Goal: Communication & Community: Ask a question

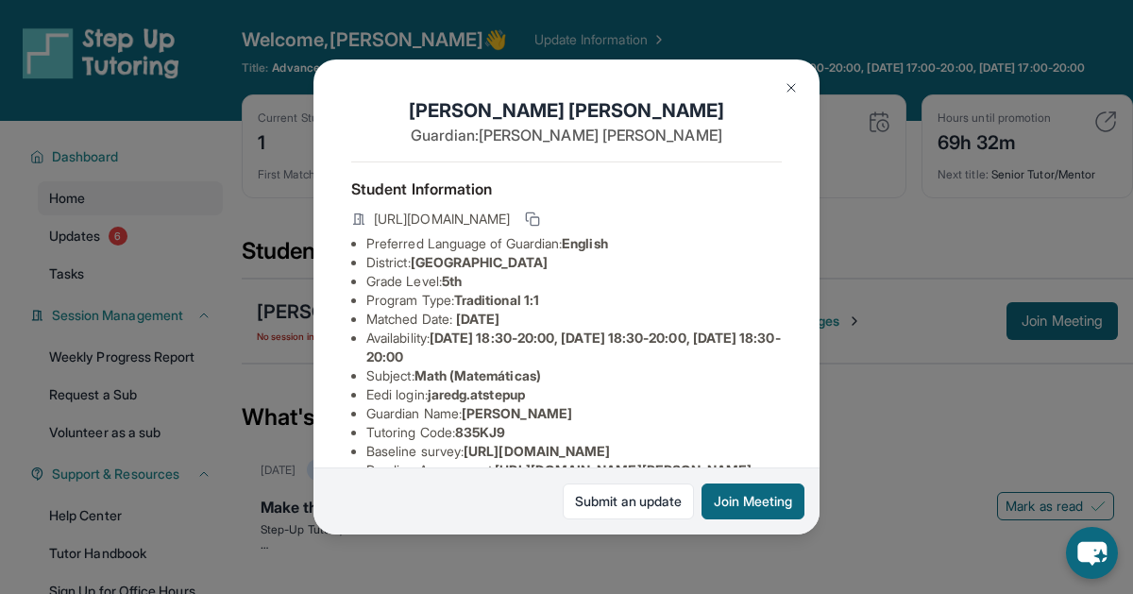
click at [780, 85] on button at bounding box center [791, 88] width 38 height 38
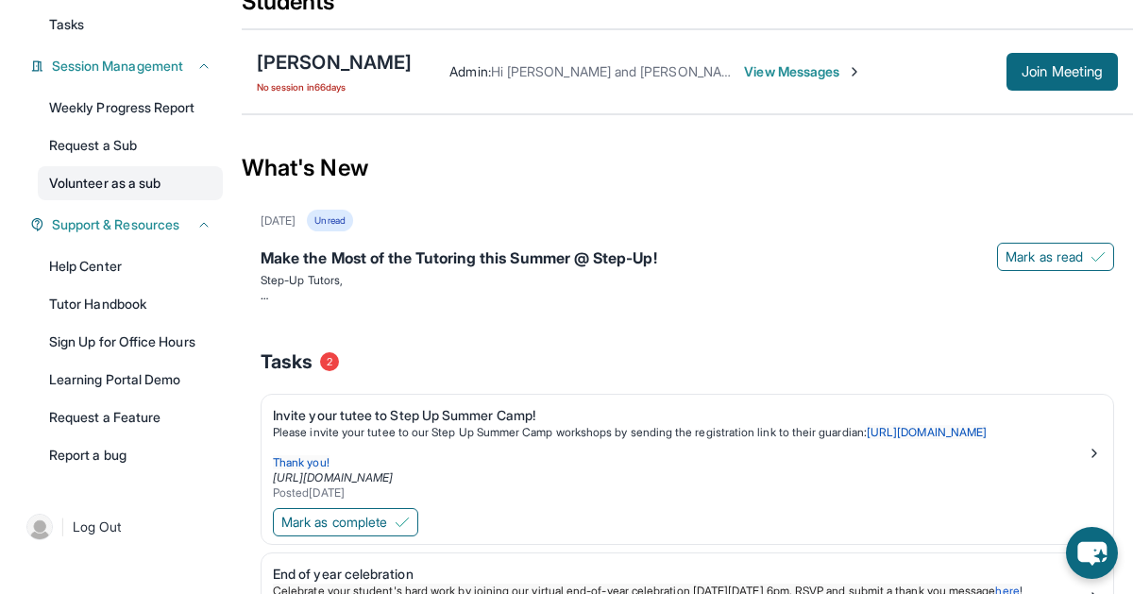
scroll to position [254, 0]
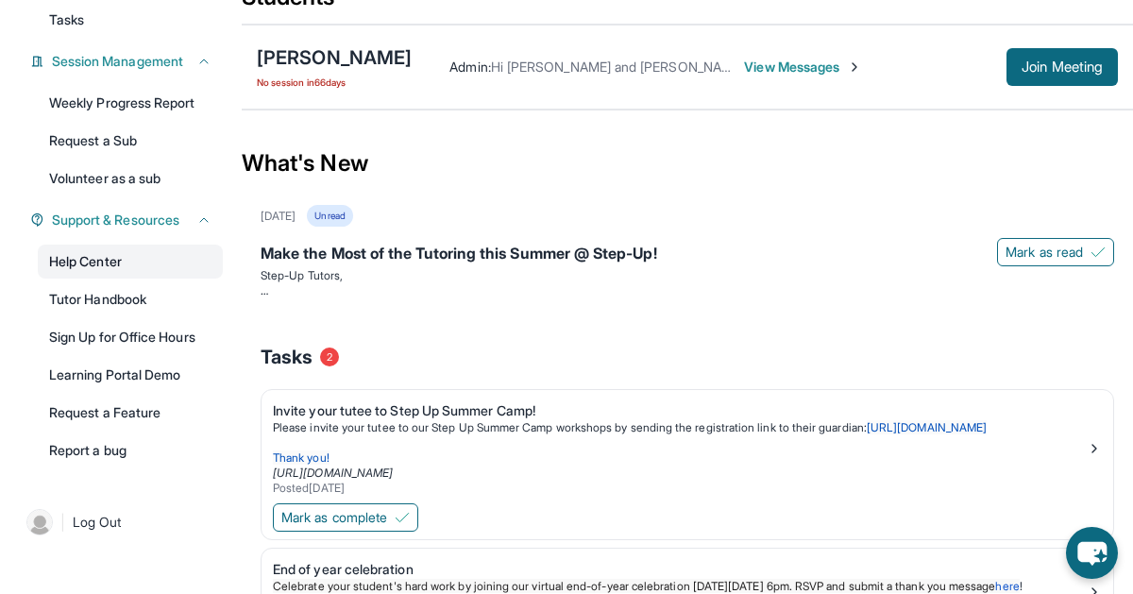
click at [129, 273] on link "Help Center" at bounding box center [130, 261] width 185 height 34
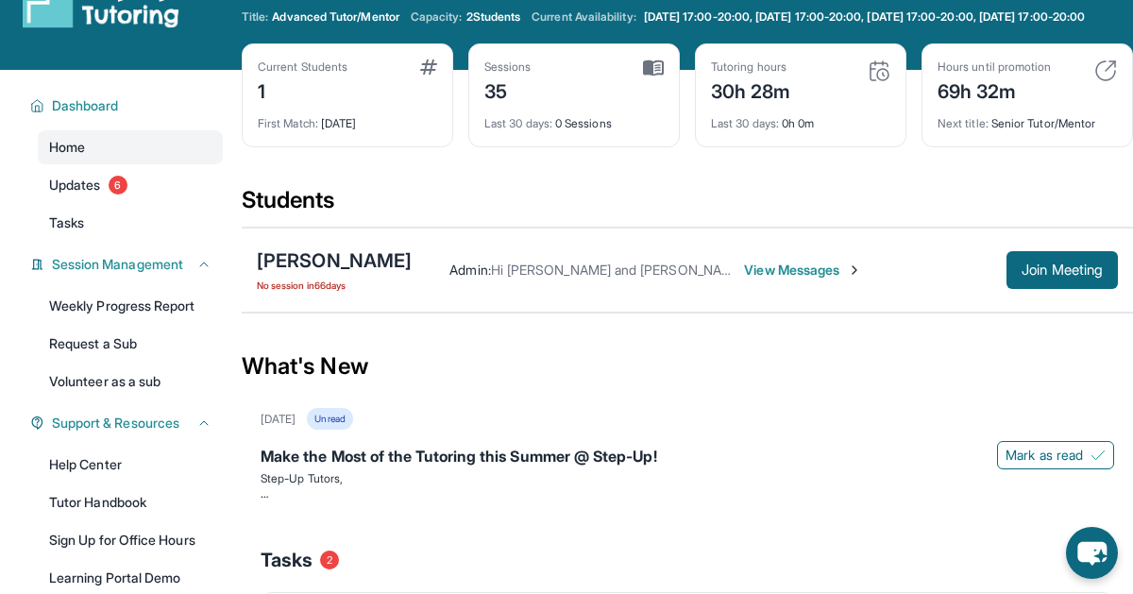
scroll to position [0, 0]
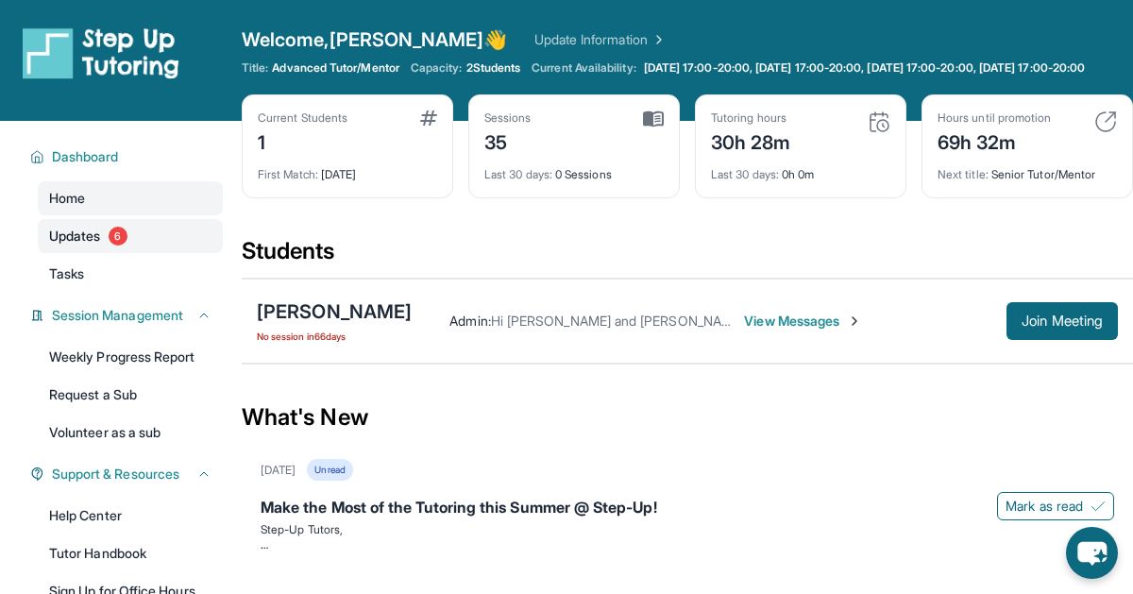
click at [41, 253] on link "Updates 6" at bounding box center [130, 236] width 185 height 34
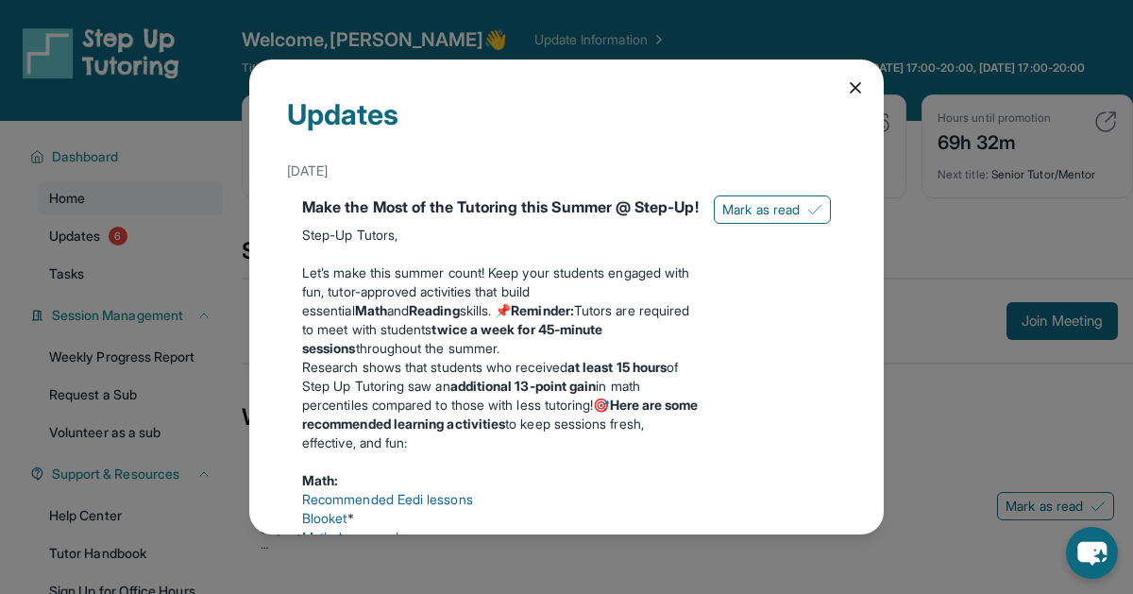
click at [843, 95] on div "Updates [DATE] Make the Most of the Tutoring this Summer @ Step-Up! Step-Up Tut…" at bounding box center [566, 296] width 634 height 475
click at [858, 94] on icon at bounding box center [855, 87] width 19 height 19
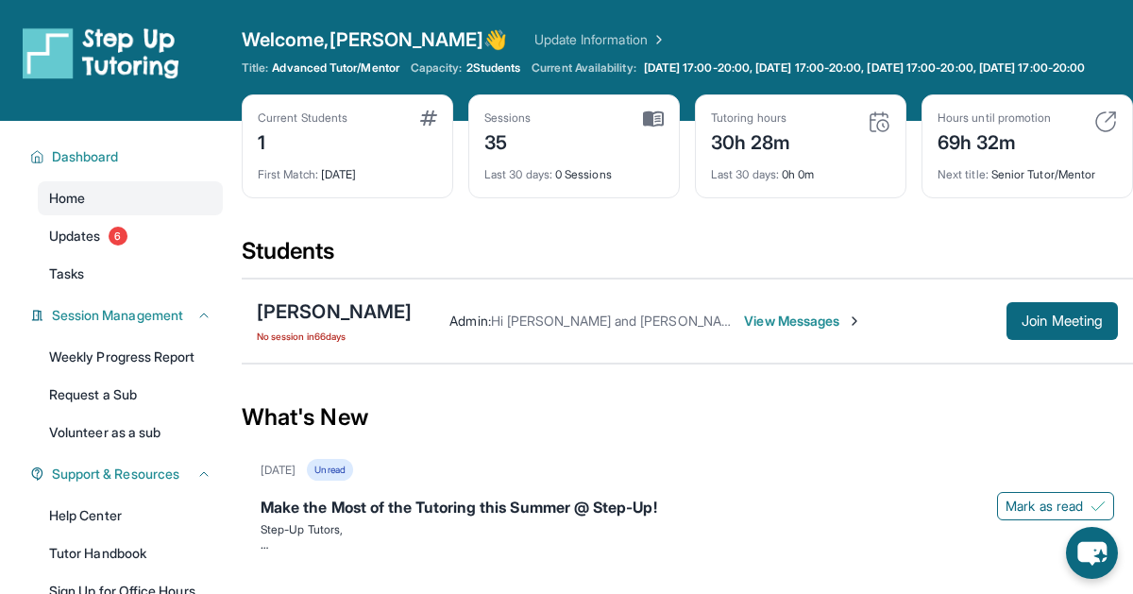
click at [502, 65] on span "2 Students" at bounding box center [493, 67] width 55 height 15
click at [136, 253] on link "Updates 6" at bounding box center [130, 236] width 185 height 34
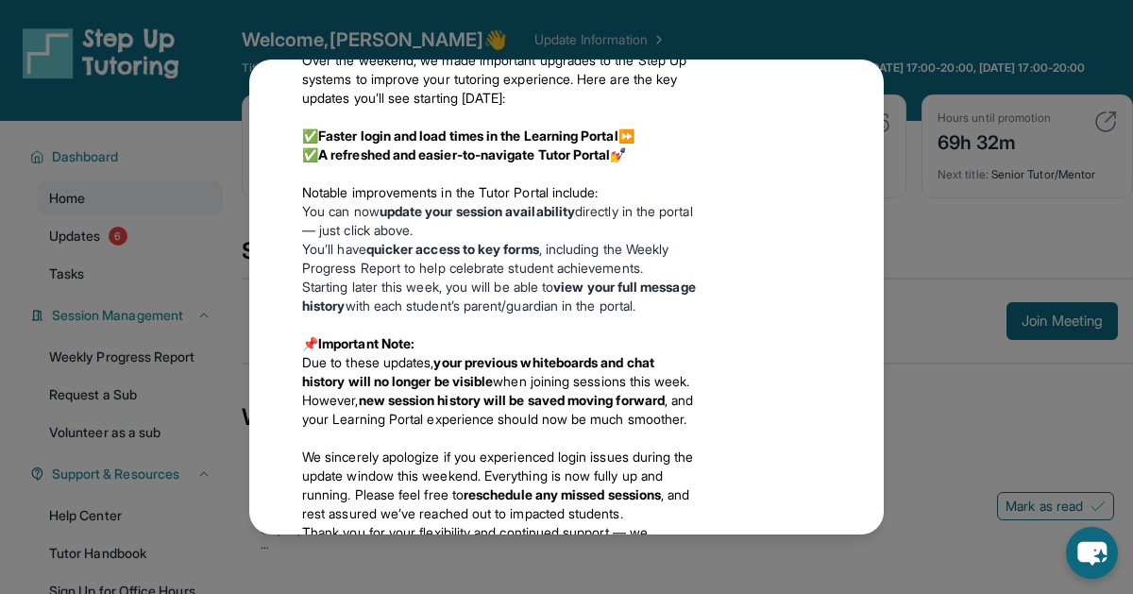
scroll to position [2258, 0]
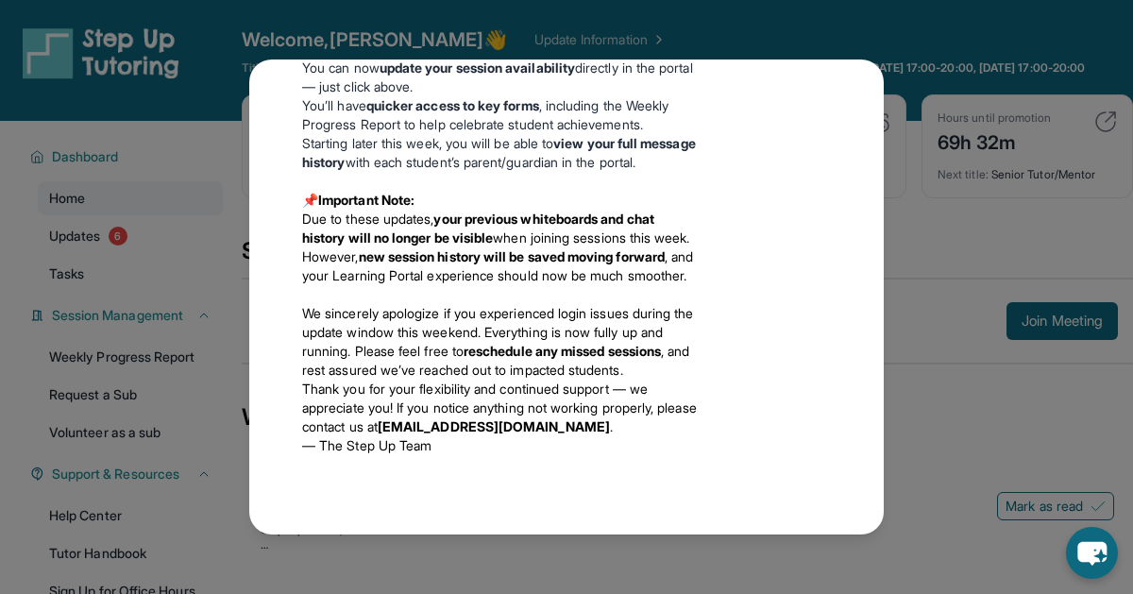
click at [948, 160] on div "Updates [DATE] Make the Most of the Tutoring this Summer @ Step-Up! Step-Up Tut…" at bounding box center [566, 297] width 1133 height 594
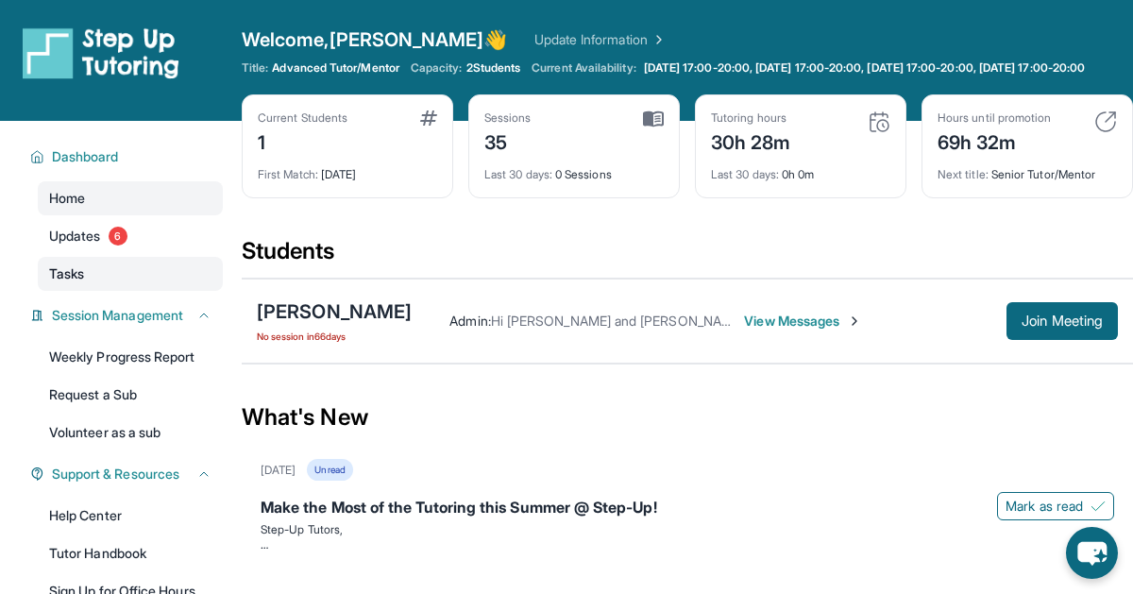
click at [99, 290] on link "Tasks" at bounding box center [130, 274] width 185 height 34
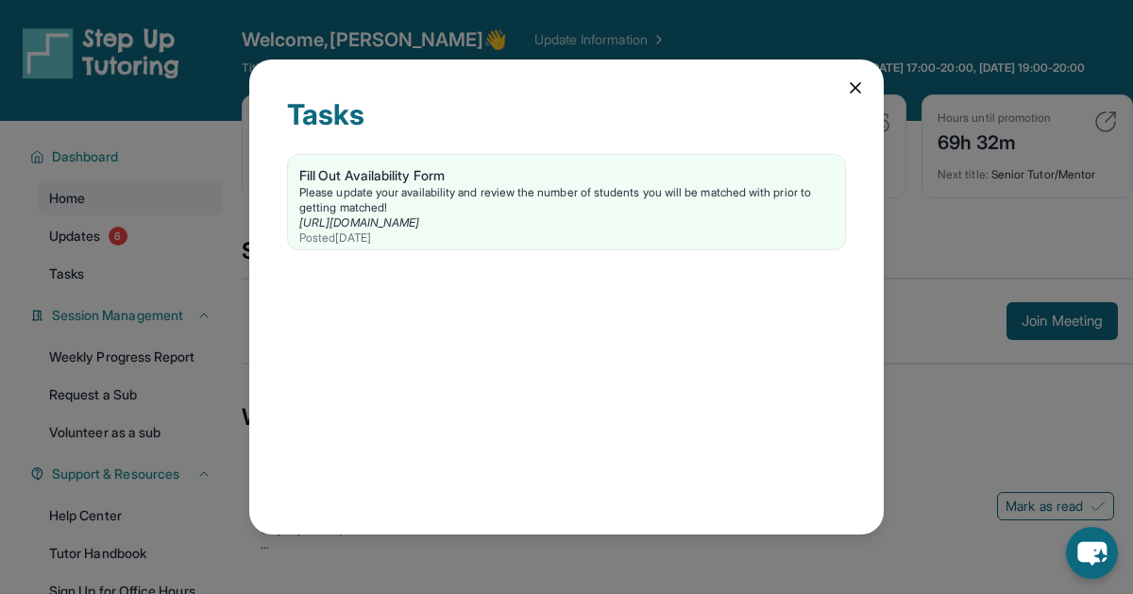
click at [854, 97] on div "Tasks Fill Out Availability Form Please update your availability and review the…" at bounding box center [566, 296] width 634 height 475
click at [848, 94] on icon at bounding box center [855, 87] width 19 height 19
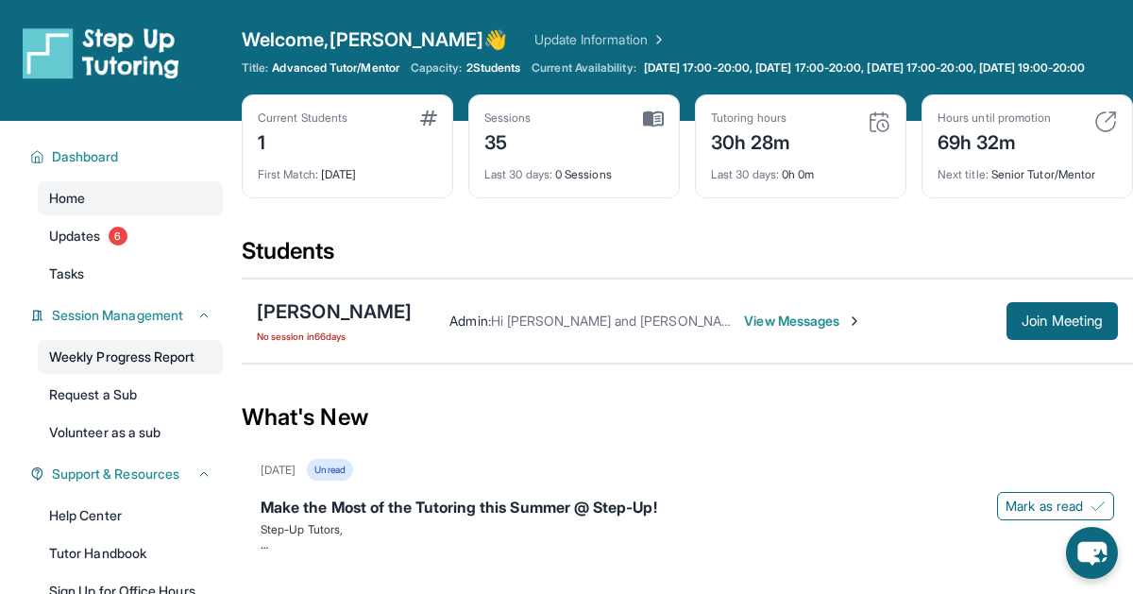
click at [135, 374] on link "Weekly Progress Report" at bounding box center [130, 357] width 185 height 34
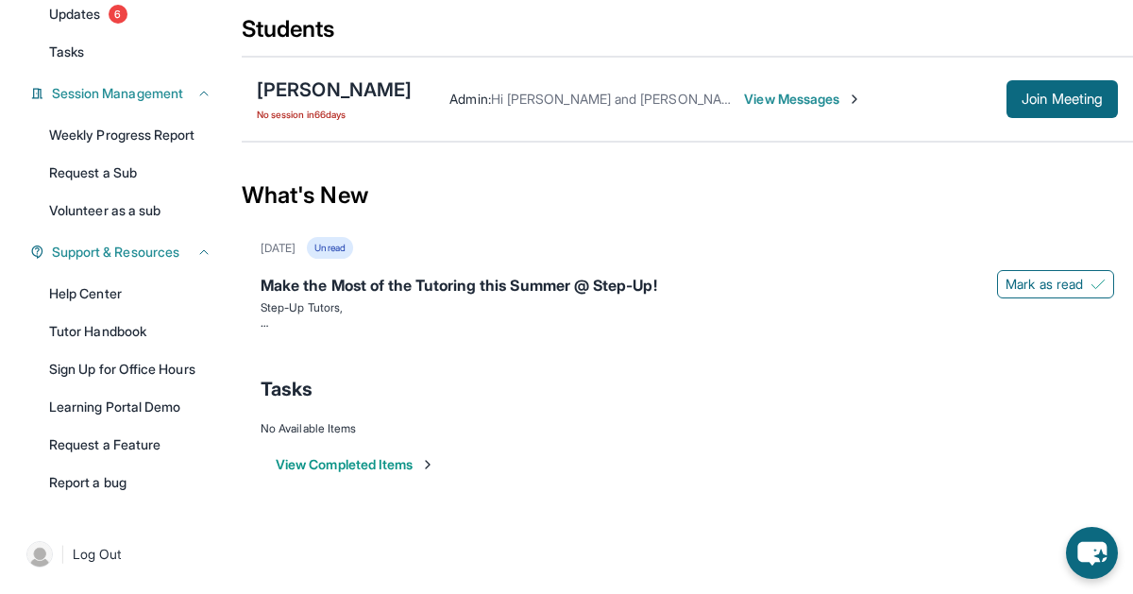
scroll to position [236, 0]
click at [77, 327] on link "Tutor Handbook" at bounding box center [130, 331] width 185 height 34
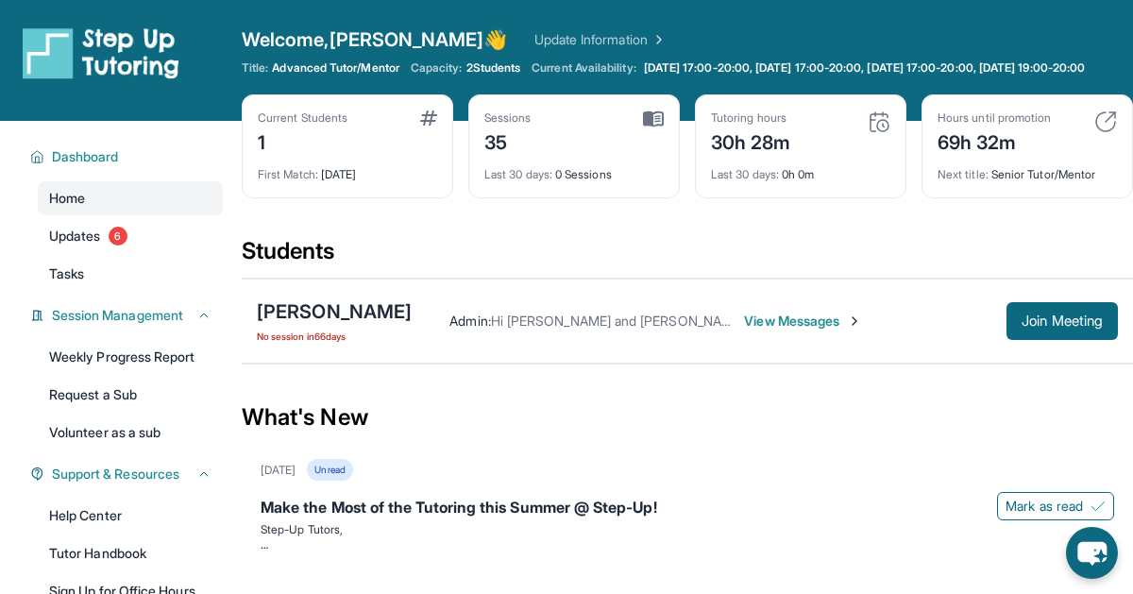
click at [263, 156] on div "1" at bounding box center [303, 141] width 90 height 30
click at [301, 325] on div "[PERSON_NAME]" at bounding box center [334, 311] width 155 height 26
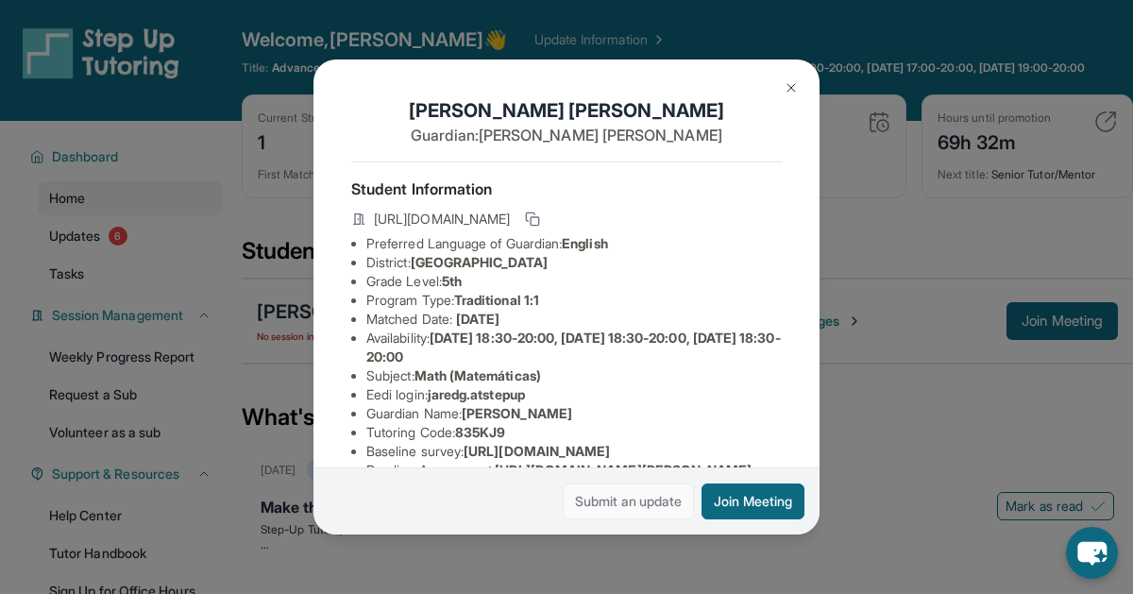
click at [600, 495] on link "Submit an update" at bounding box center [628, 501] width 131 height 36
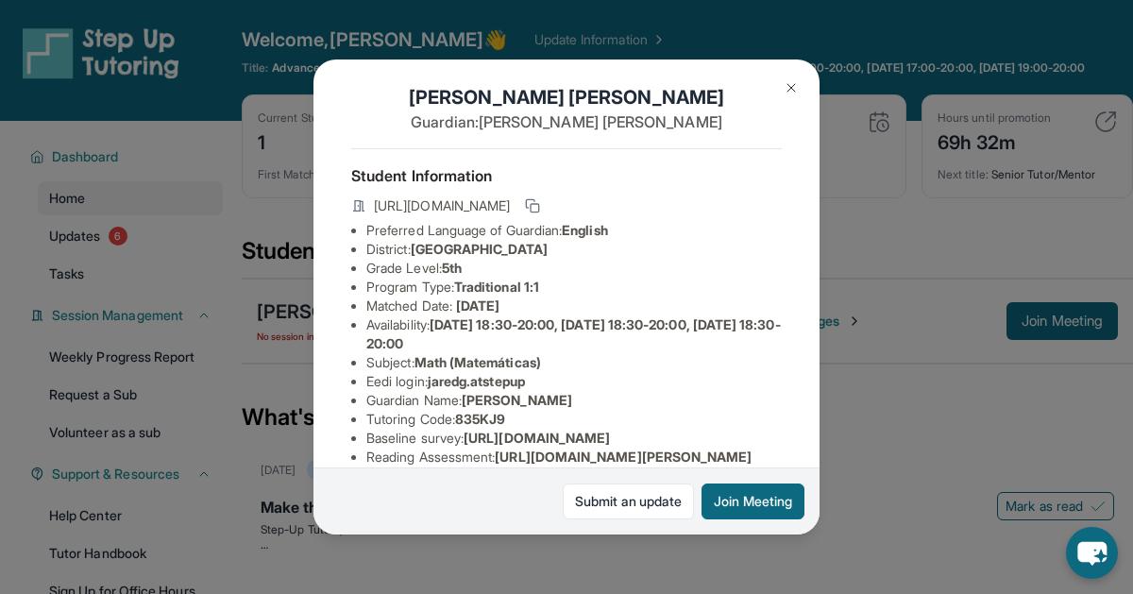
scroll to position [411, 0]
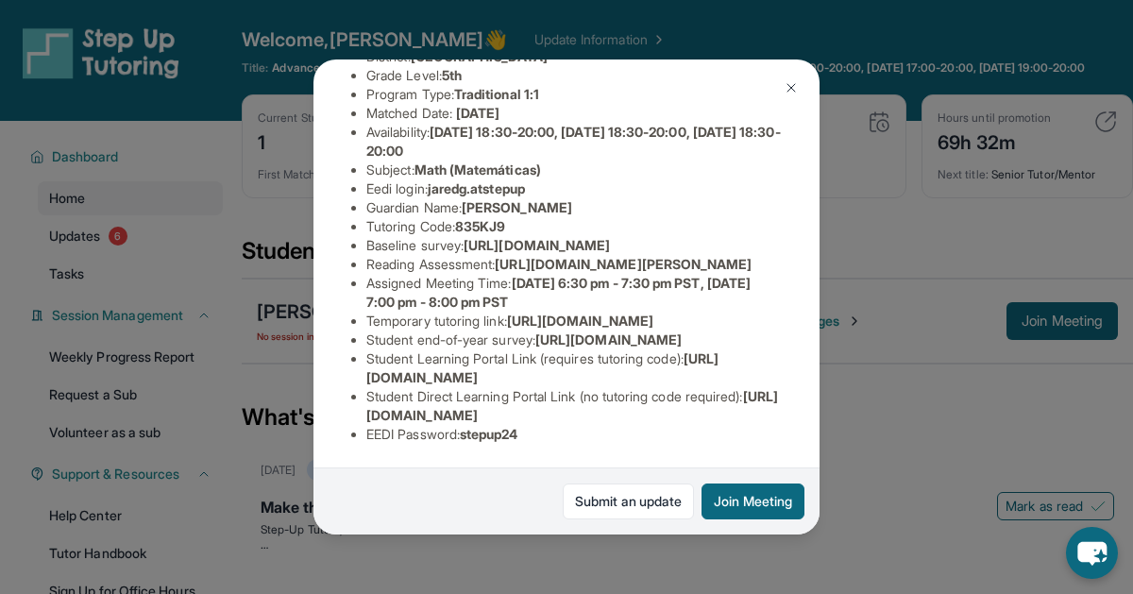
click at [783, 106] on div "[PERSON_NAME] Guardian: [PERSON_NAME] Student Information [URL][DOMAIN_NAME] Pr…" at bounding box center [566, 296] width 506 height 475
click at [790, 92] on img at bounding box center [790, 87] width 15 height 15
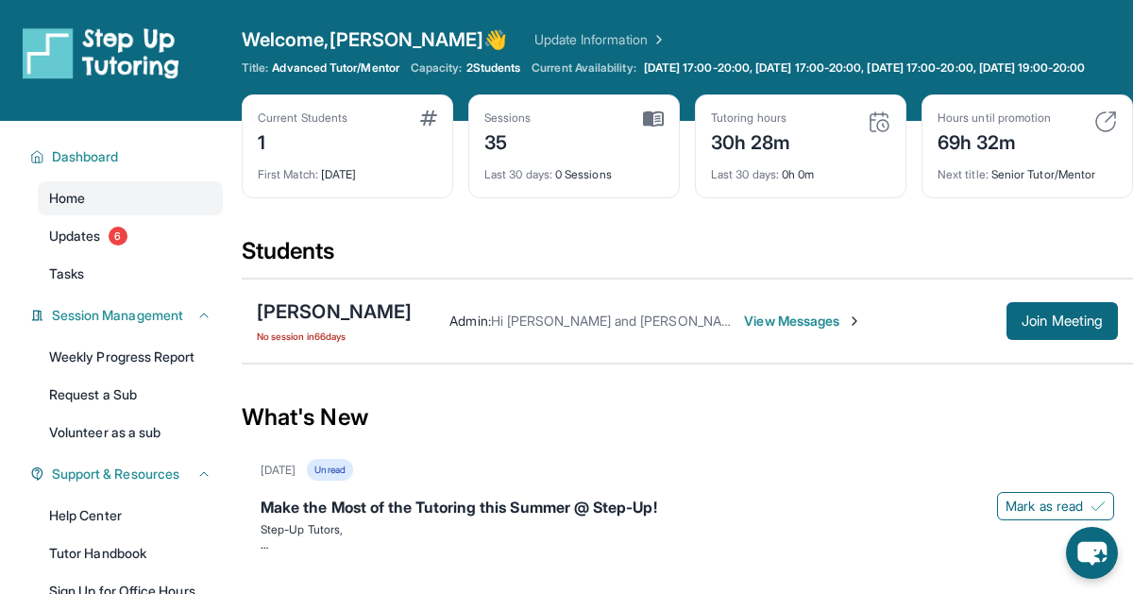
click at [766, 330] on span "View Messages" at bounding box center [803, 320] width 118 height 19
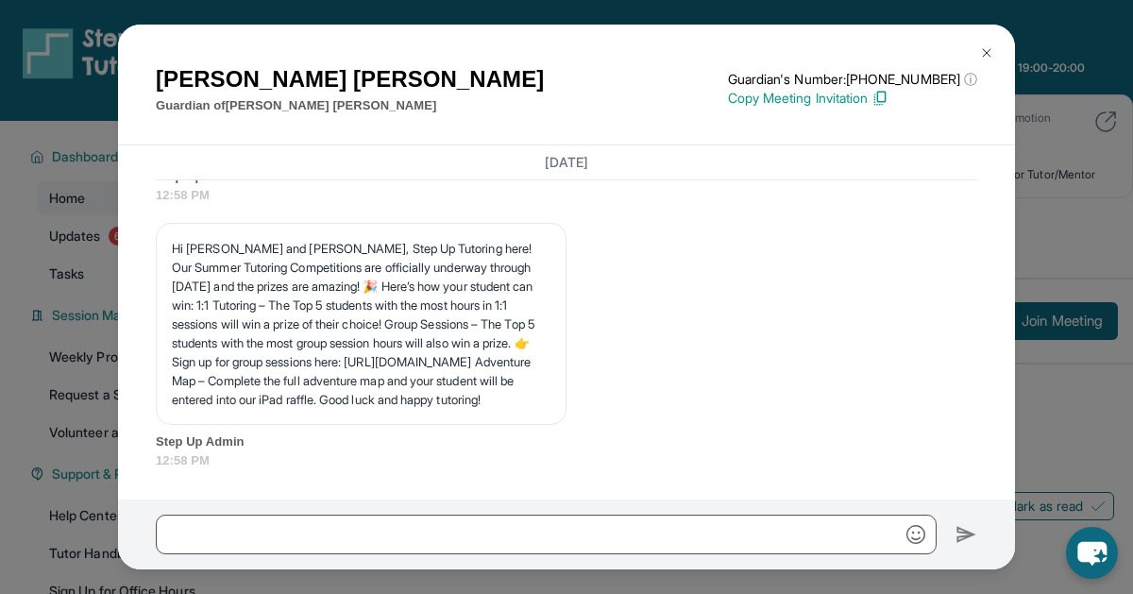
scroll to position [13975, 0]
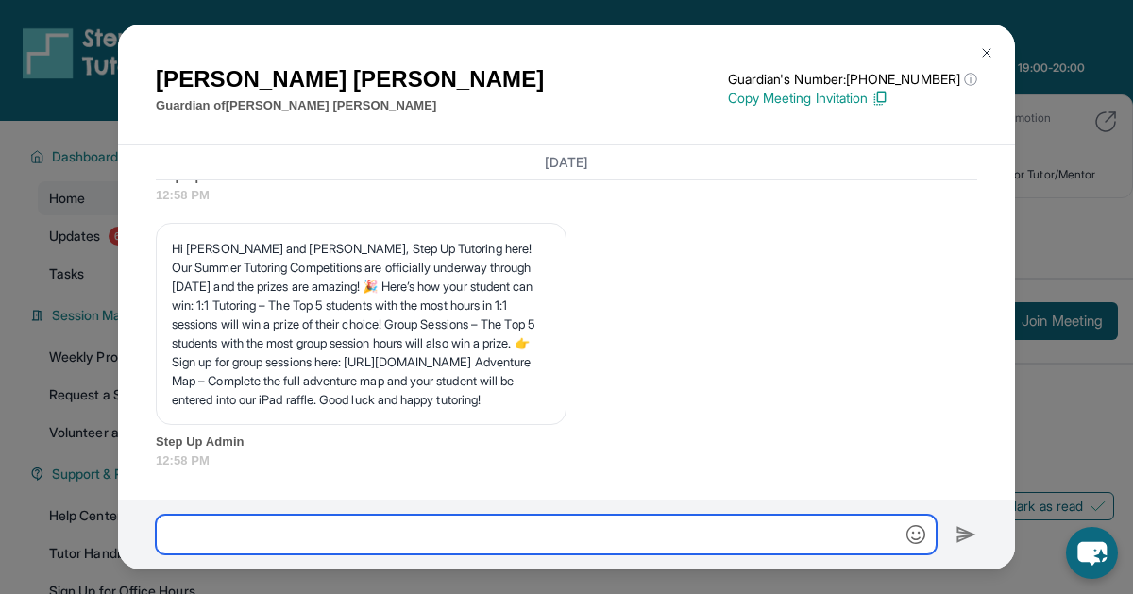
click at [743, 529] on input "text" at bounding box center [546, 534] width 781 height 40
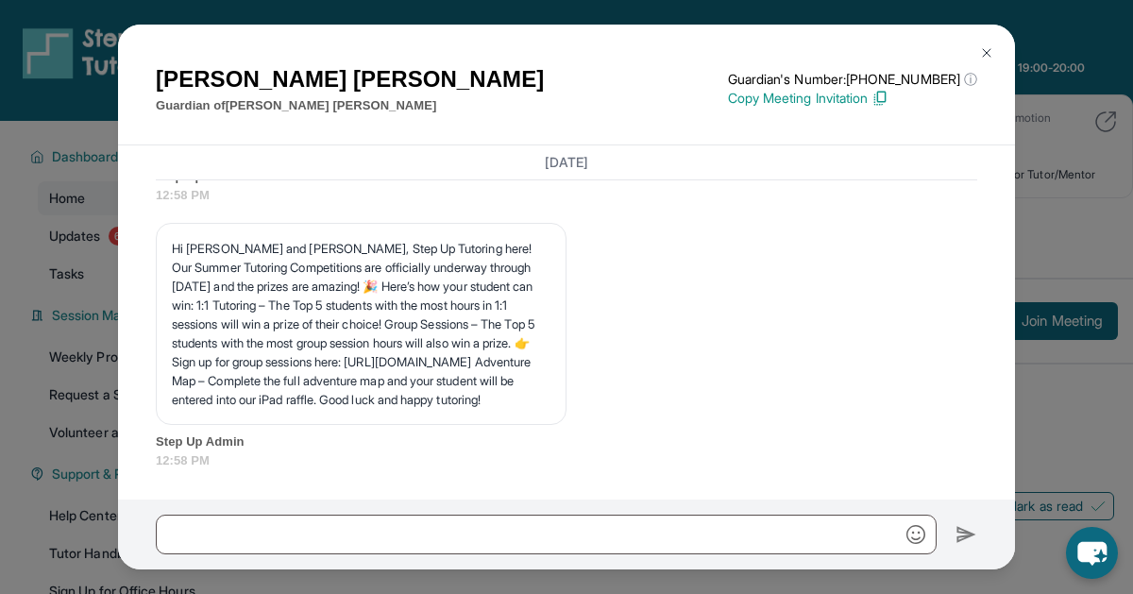
click at [1066, 417] on div "[PERSON_NAME] Guardian of [PERSON_NAME] Guardian's Number: [PHONE_NUMBER] ⓘ Thi…" at bounding box center [566, 297] width 1133 height 594
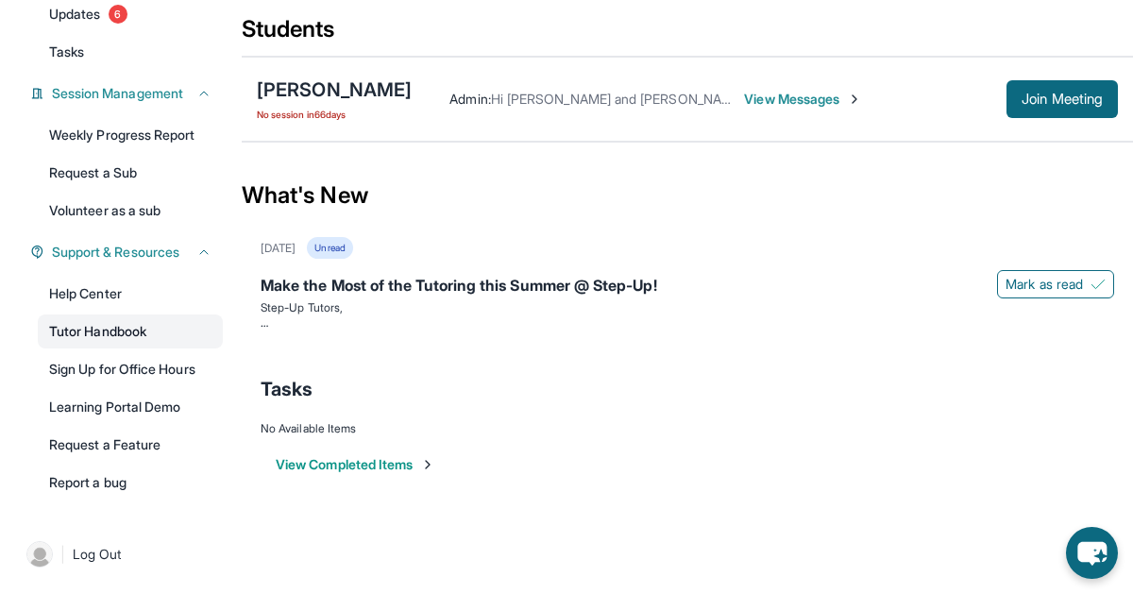
scroll to position [0, 0]
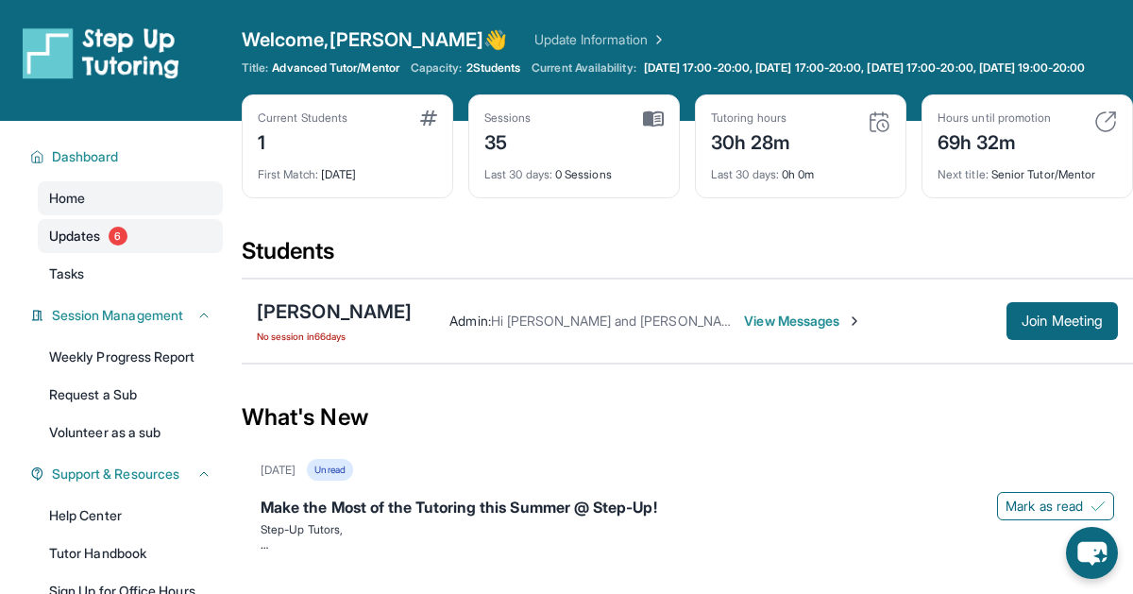
click at [90, 253] on link "Updates 6" at bounding box center [130, 236] width 185 height 34
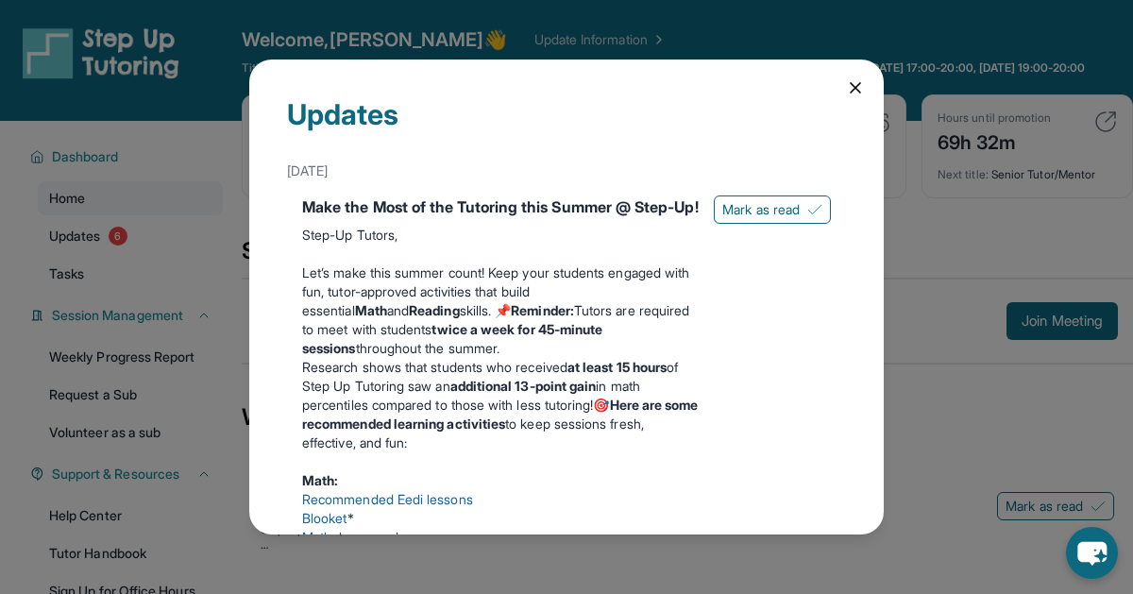
click at [847, 96] on icon at bounding box center [855, 87] width 19 height 19
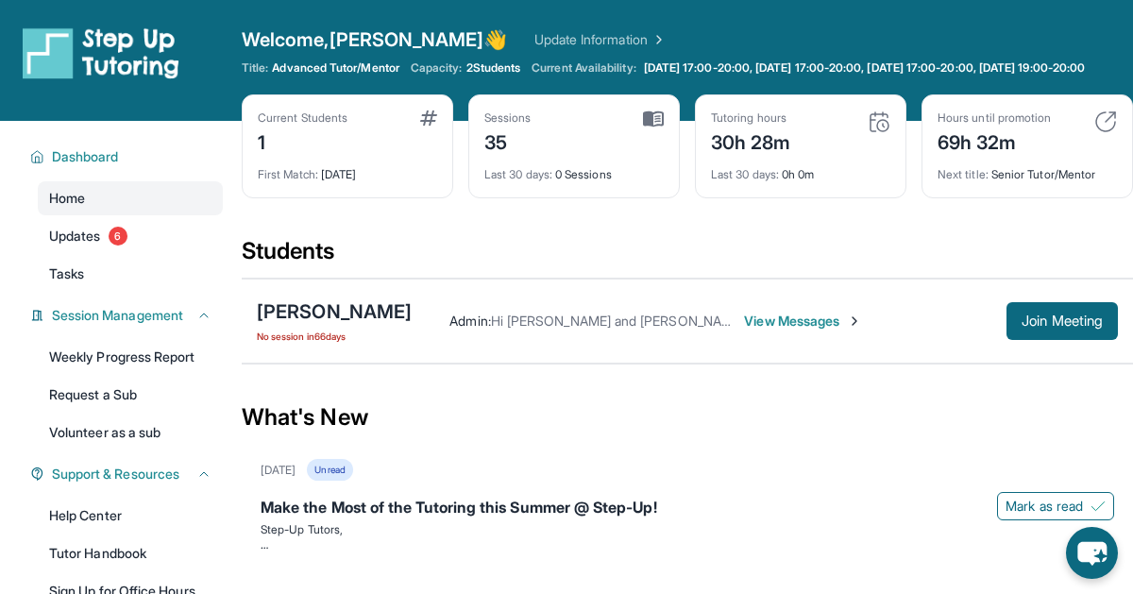
click at [502, 70] on span "2 Students" at bounding box center [493, 67] width 55 height 15
click at [146, 241] on link "Updates 6" at bounding box center [130, 236] width 185 height 34
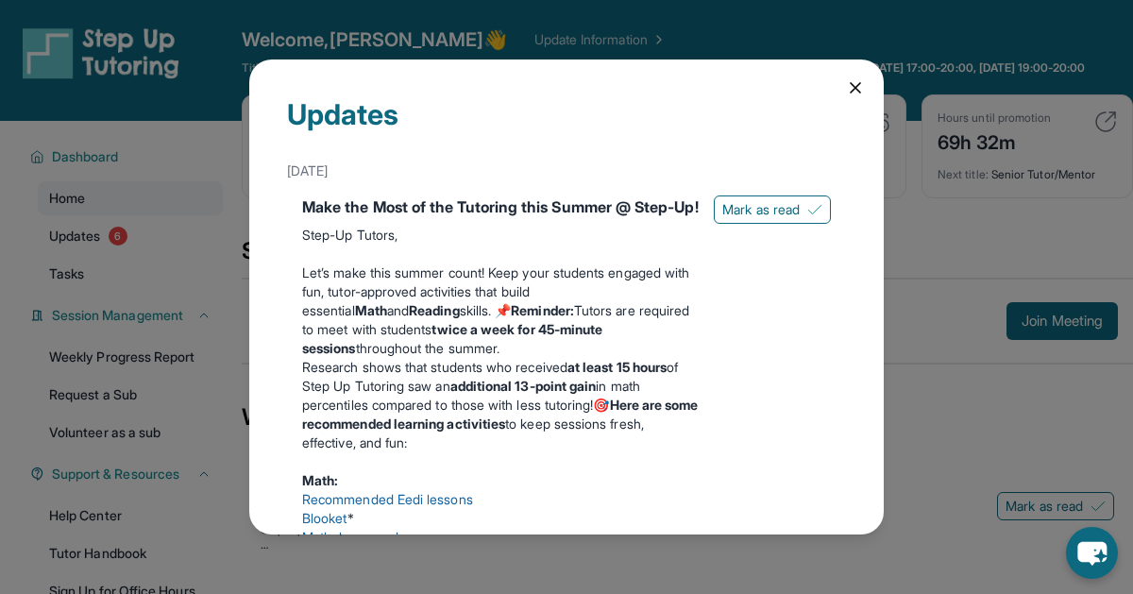
click at [850, 87] on icon at bounding box center [855, 87] width 19 height 19
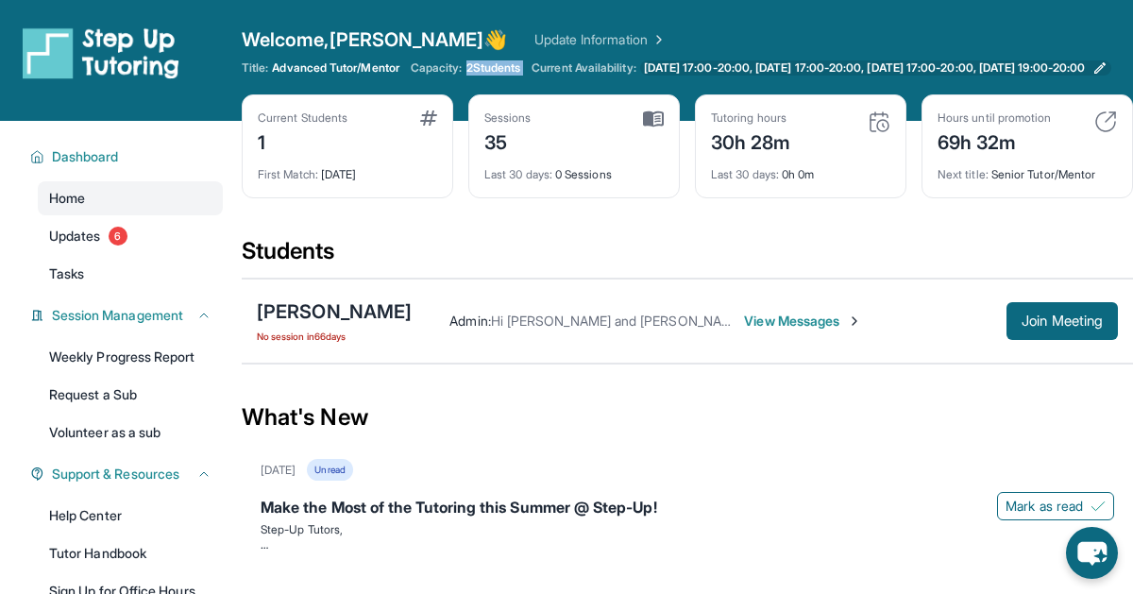
click at [664, 69] on span "[DATE] 17:00-20:00, [DATE] 17:00-20:00, [DATE] 17:00-20:00, [DATE] 19:00-20:00" at bounding box center [864, 67] width 441 height 15
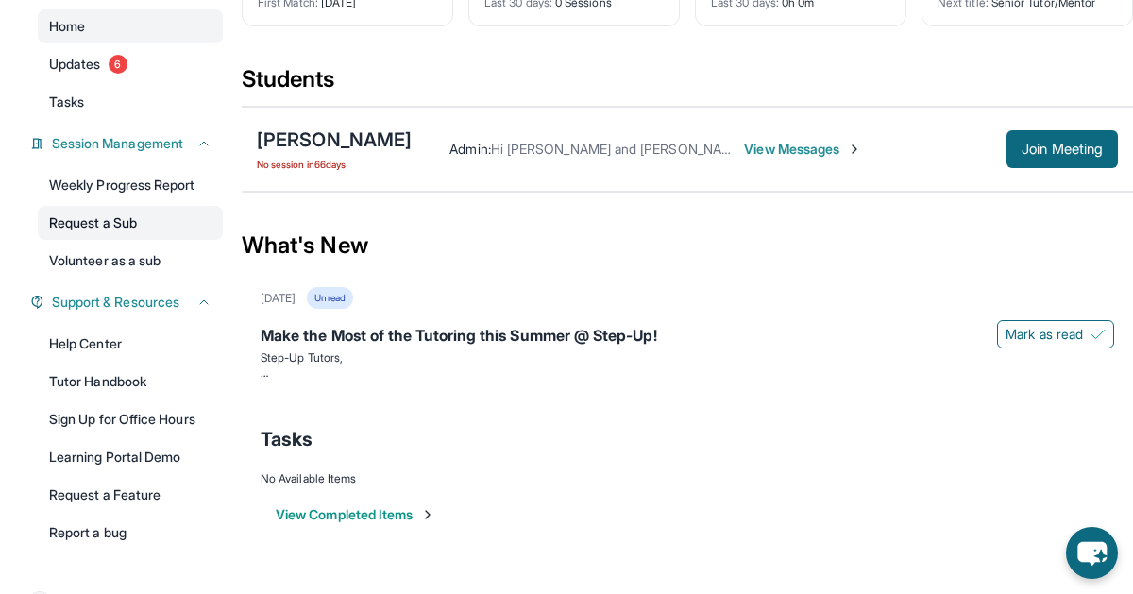
scroll to position [236, 0]
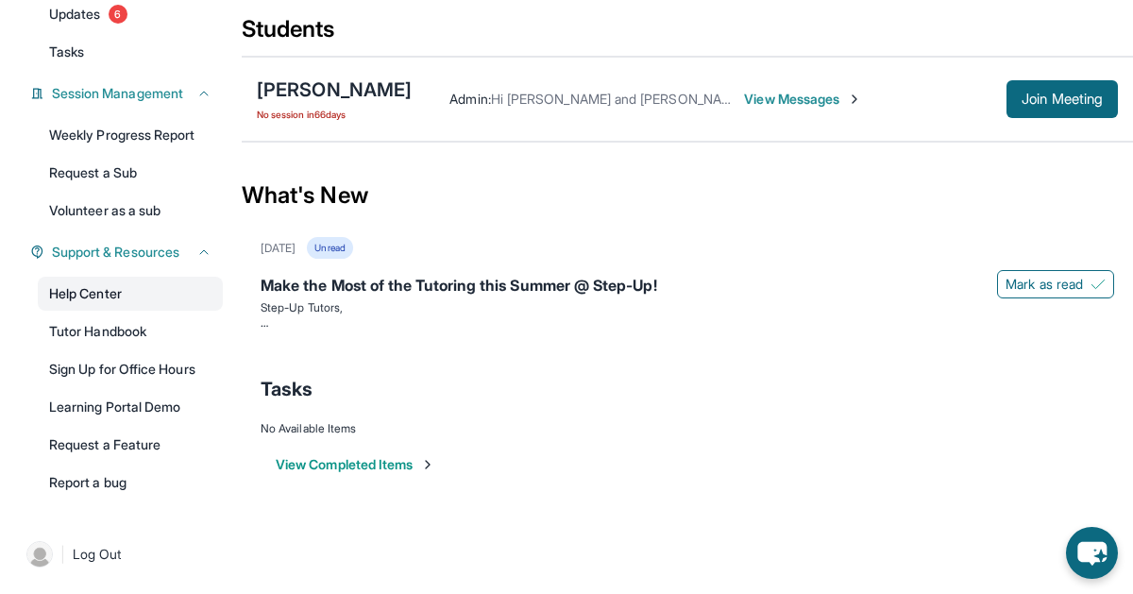
click at [98, 277] on link "Help Center" at bounding box center [130, 294] width 185 height 34
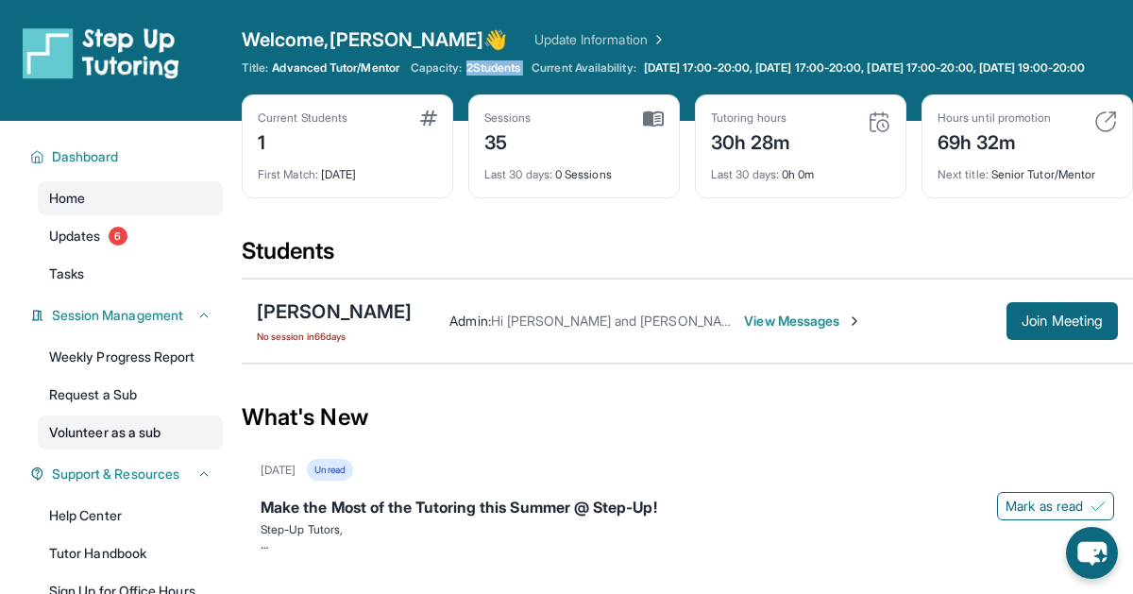
click at [72, 449] on link "Volunteer as a sub" at bounding box center [130, 432] width 185 height 34
click at [439, 212] on div "Current Students 1 First Match : [DATE] Sessions 35 Last 30 days : 0 Sessions T…" at bounding box center [687, 165] width 891 height 142
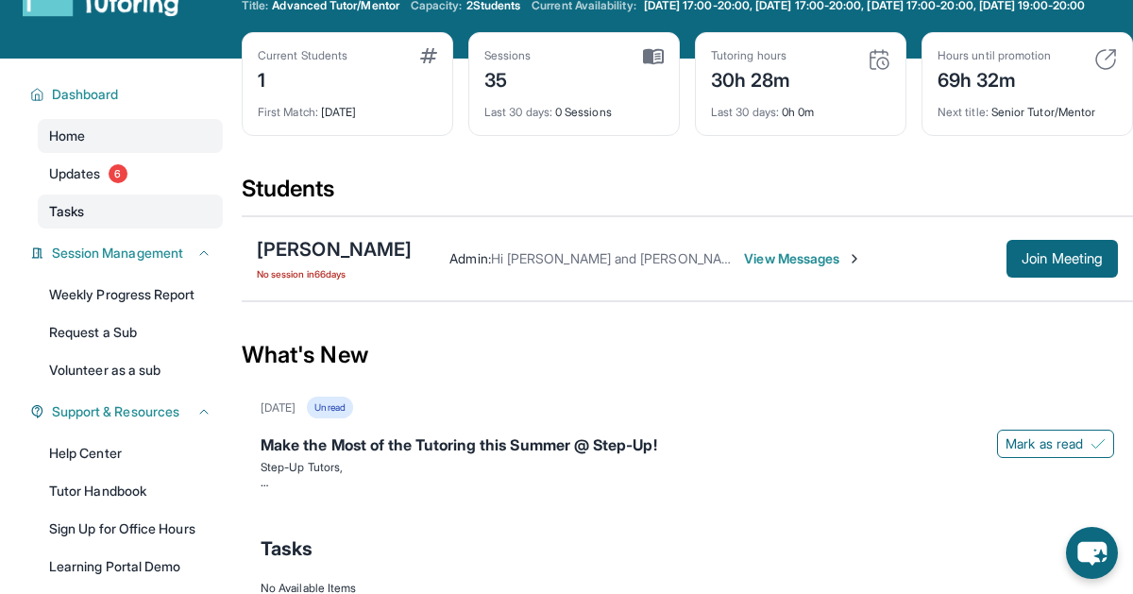
scroll to position [63, 0]
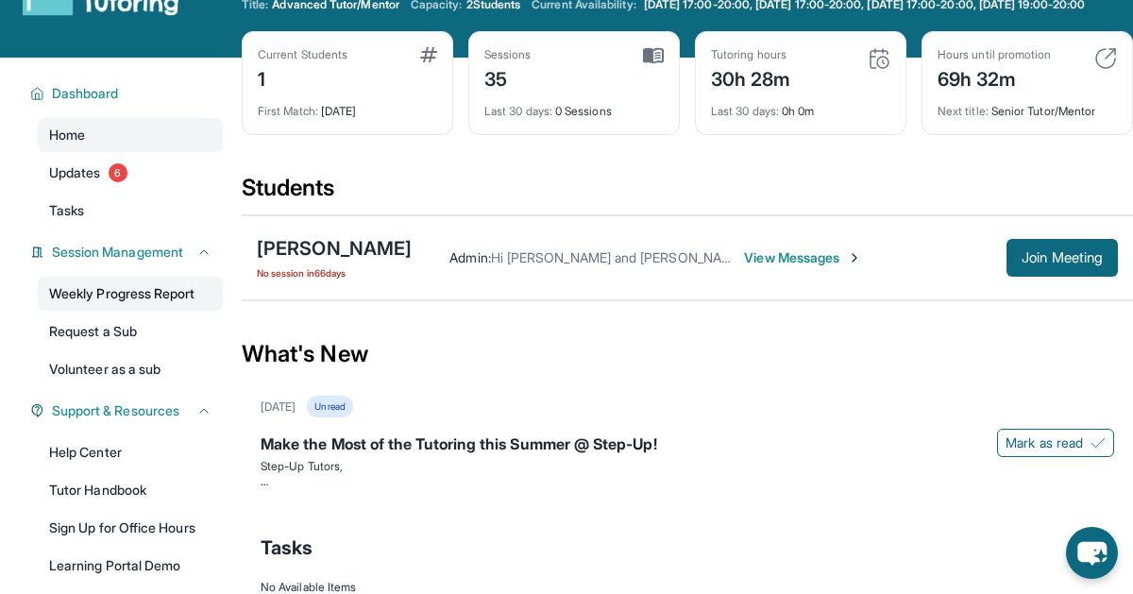
click at [85, 311] on link "Weekly Progress Report" at bounding box center [130, 294] width 185 height 34
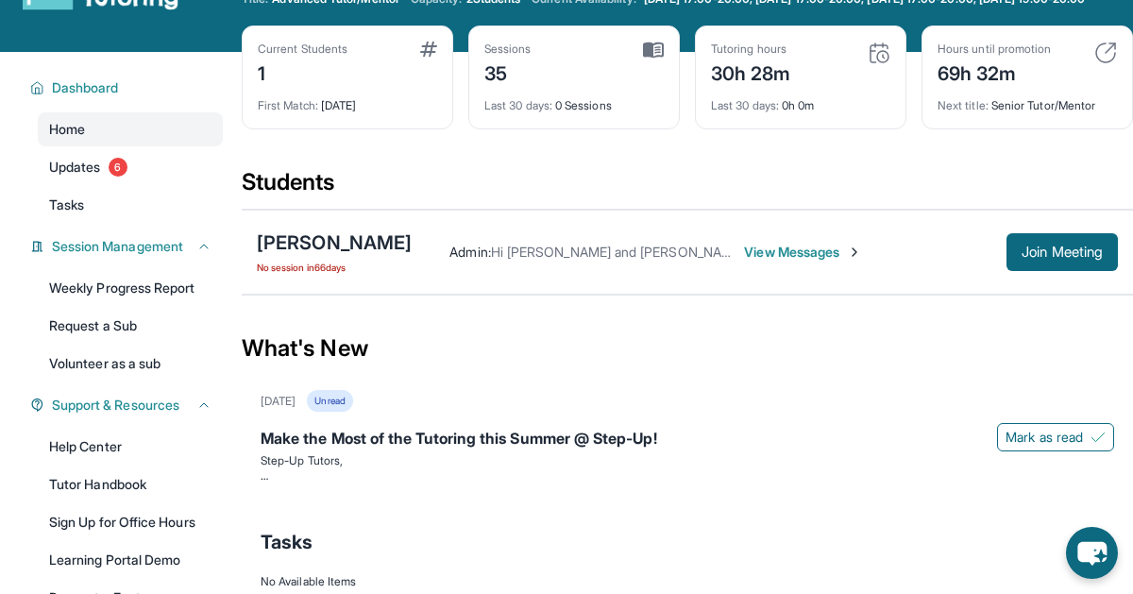
scroll to position [67, 0]
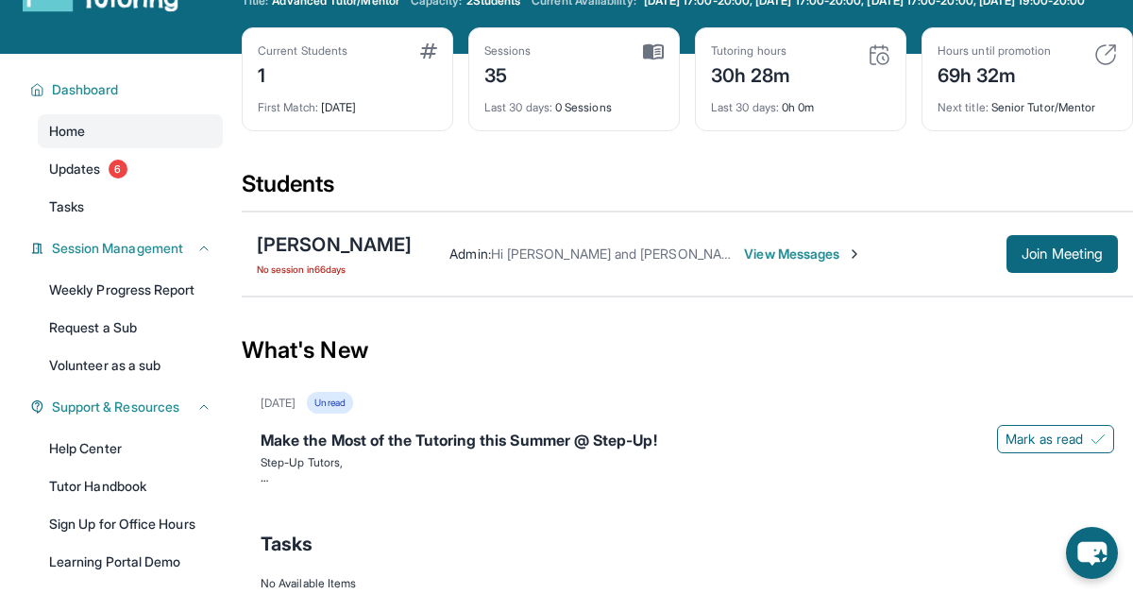
click at [767, 263] on span "View Messages" at bounding box center [803, 253] width 118 height 19
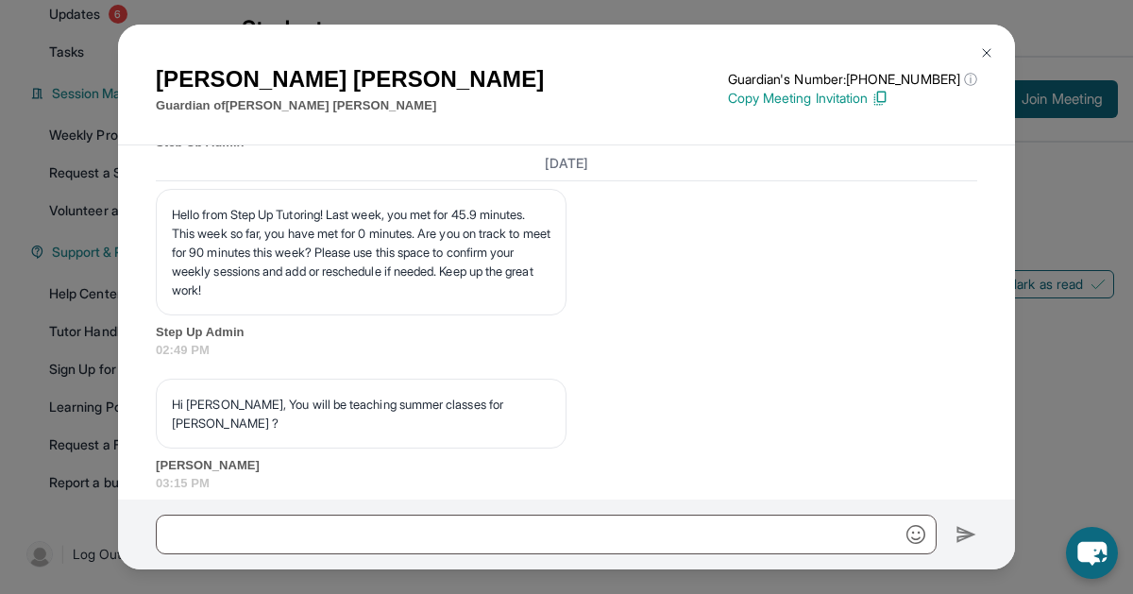
scroll to position [13975, 0]
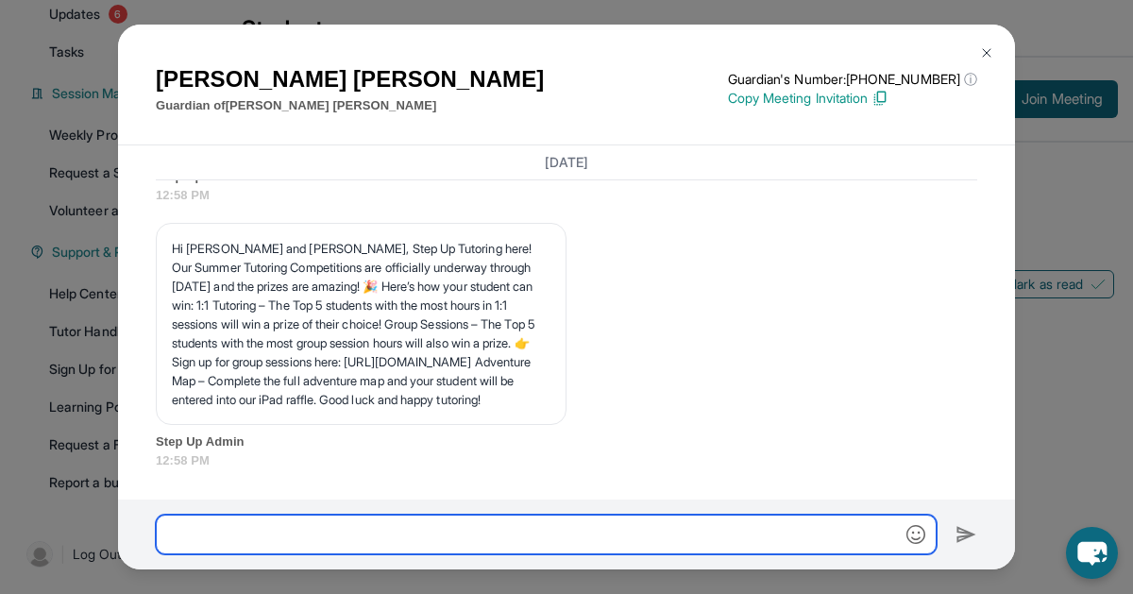
click at [252, 532] on input "text" at bounding box center [546, 534] width 781 height 40
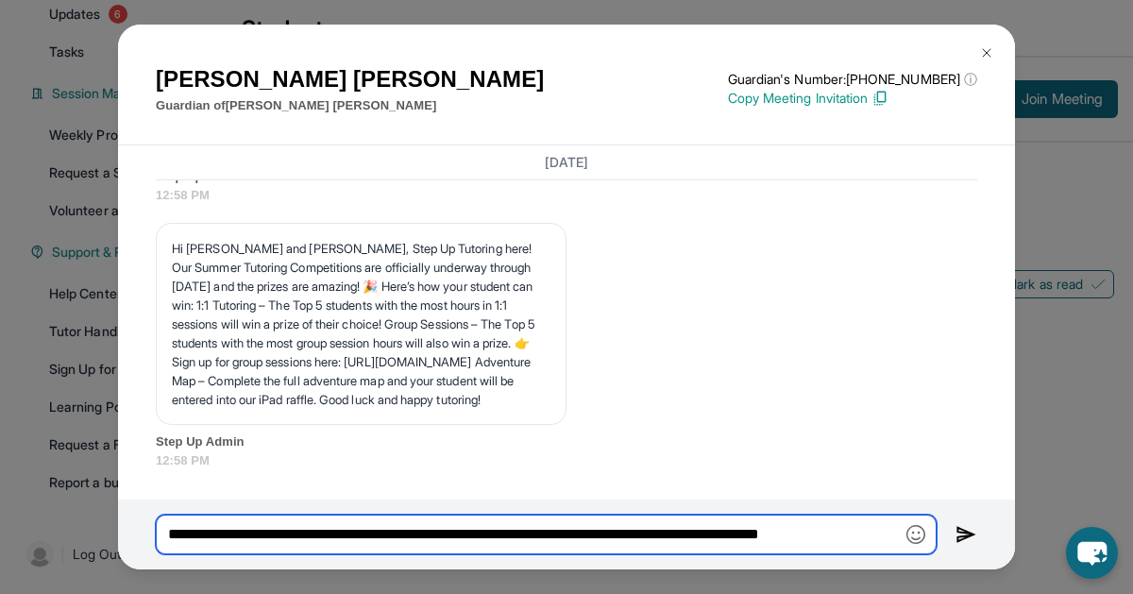
click at [561, 525] on input "**********" at bounding box center [546, 534] width 781 height 40
click at [884, 530] on input "**********" at bounding box center [546, 534] width 781 height 40
click at [650, 537] on input "**********" at bounding box center [546, 533] width 781 height 39
click at [473, 533] on input "**********" at bounding box center [546, 533] width 781 height 39
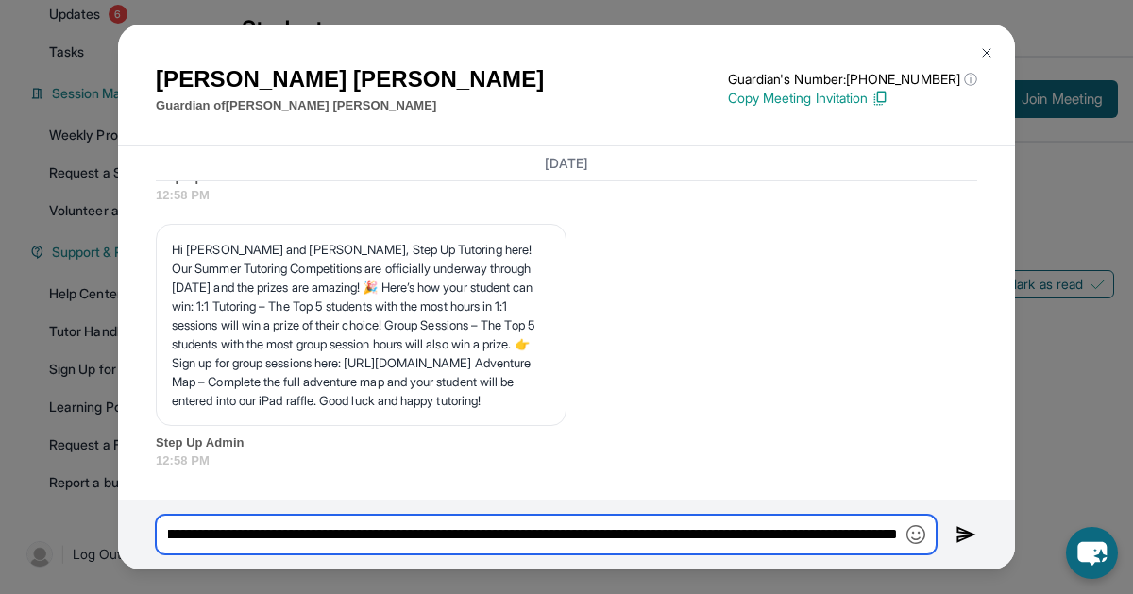
scroll to position [0, 571]
click at [410, 549] on input "**********" at bounding box center [546, 533] width 781 height 39
click at [896, 522] on input "**********" at bounding box center [546, 533] width 781 height 39
click at [898, 528] on input "**********" at bounding box center [546, 533] width 781 height 39
type input "**********"
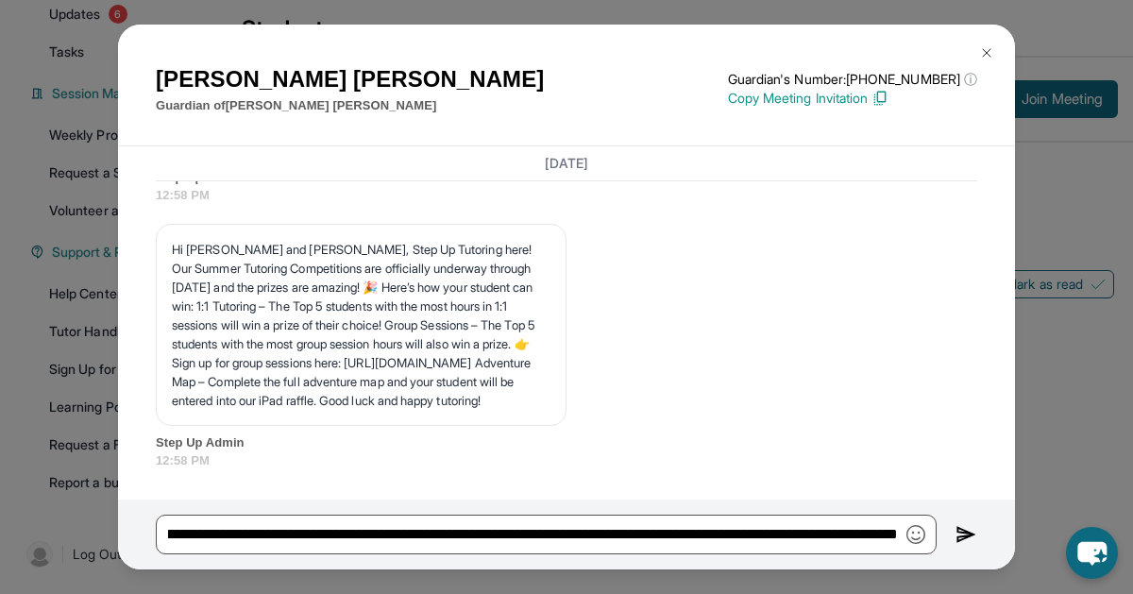
click at [967, 535] on img at bounding box center [966, 534] width 22 height 23
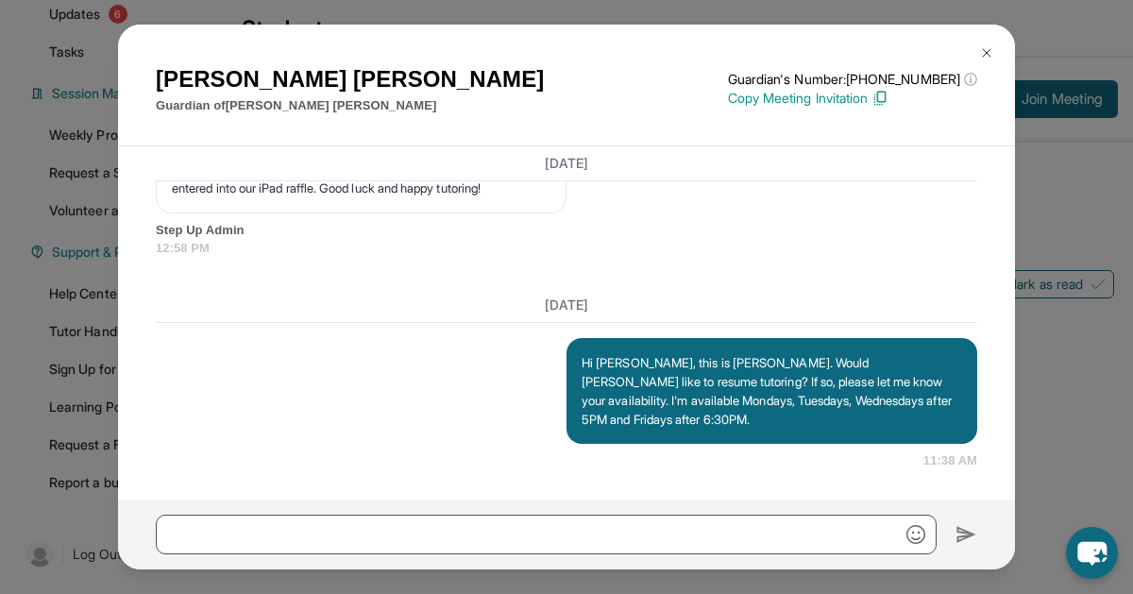
scroll to position [14167, 0]
